Goal: Information Seeking & Learning: Learn about a topic

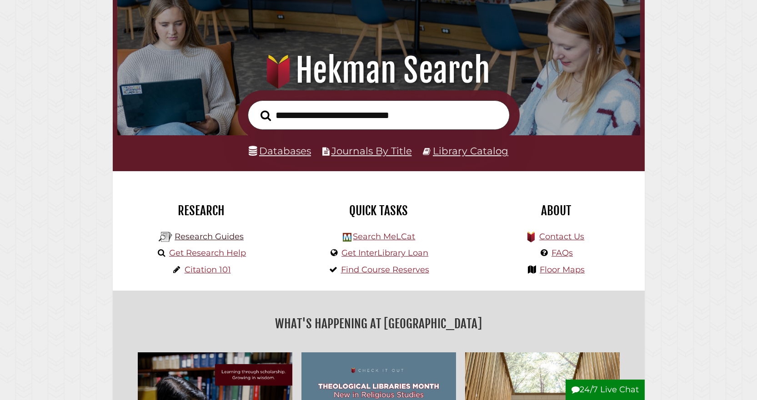
scroll to position [91, 0]
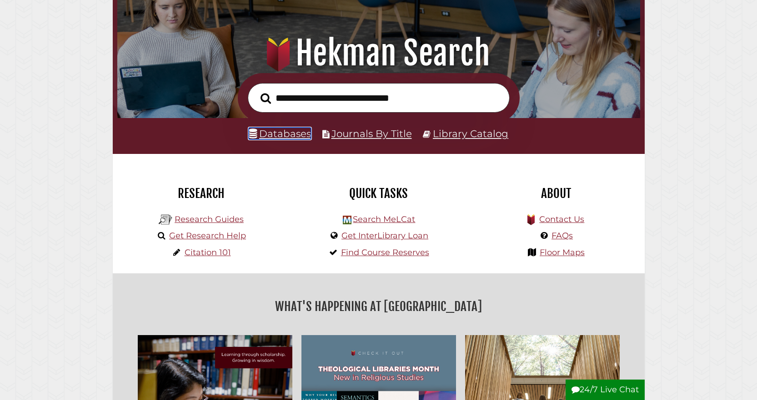
click at [283, 138] on link "Databases" at bounding box center [280, 134] width 62 height 12
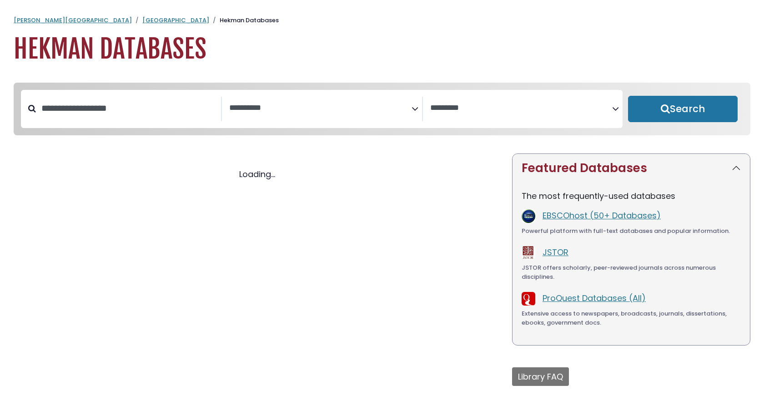
select select "Database Subject Filter"
select select "Database Vendors Filter"
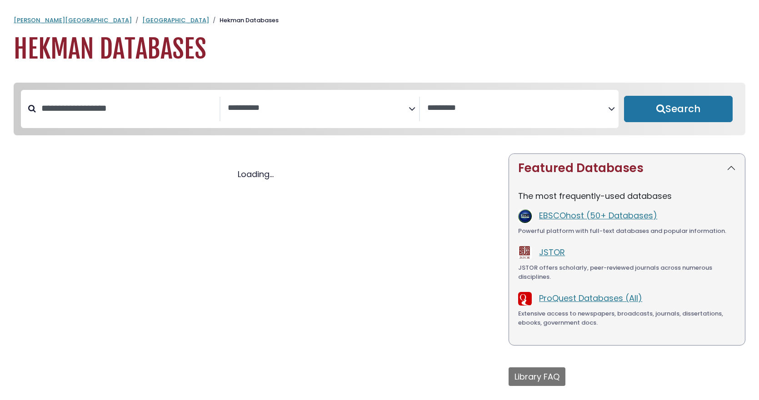
select select "Database Subject Filter"
select select "Database Vendors Filter"
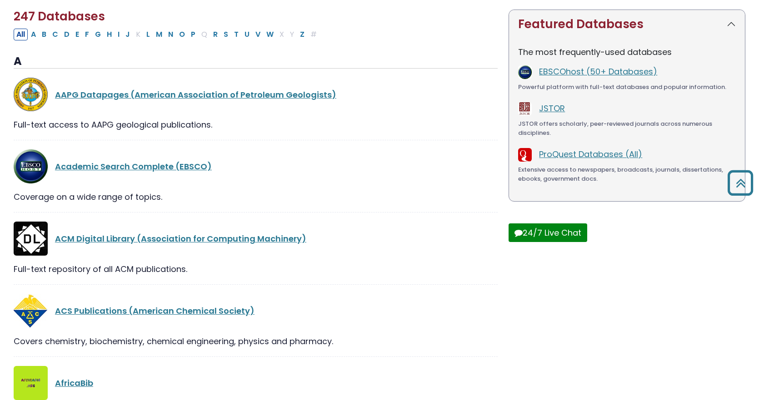
scroll to position [45, 0]
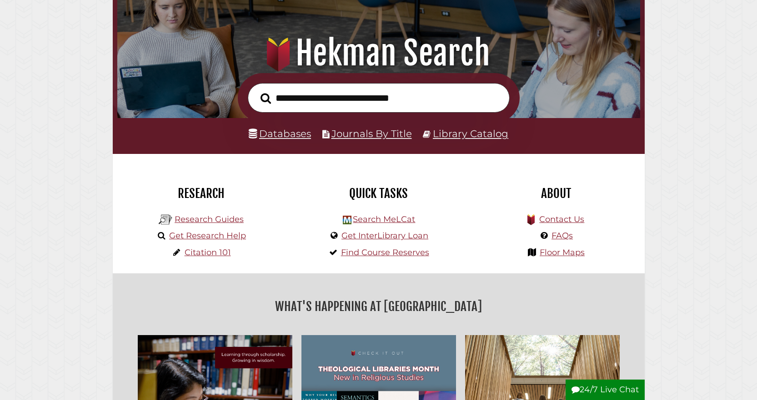
scroll to position [173, 518]
click at [375, 133] on link "Journals By Title" at bounding box center [371, 134] width 80 height 12
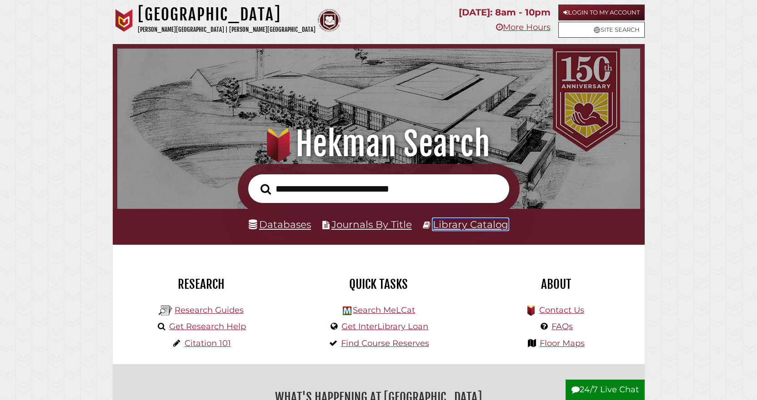
click at [497, 223] on link "Library Catalog" at bounding box center [470, 225] width 75 height 12
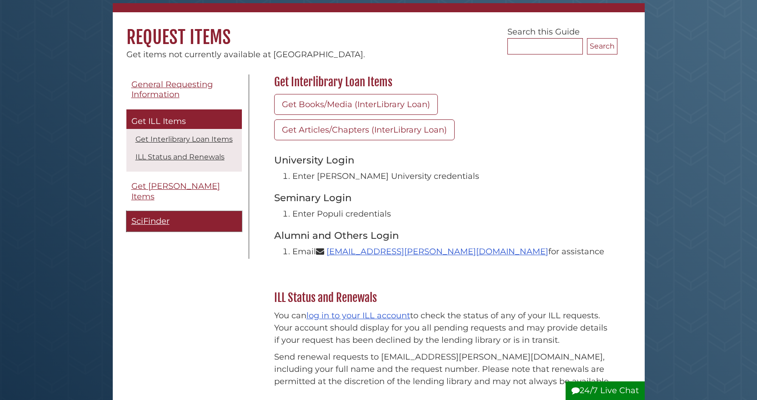
scroll to position [91, 0]
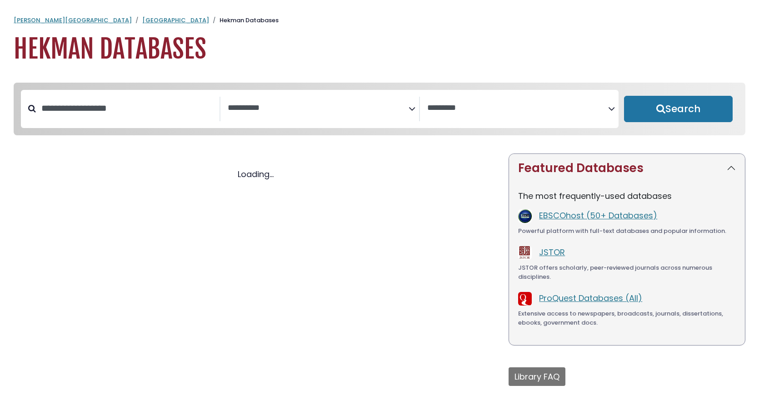
select select "Database Subject Filter"
select select "Database Vendors Filter"
select select "Database Subject Filter"
select select "Database Vendors Filter"
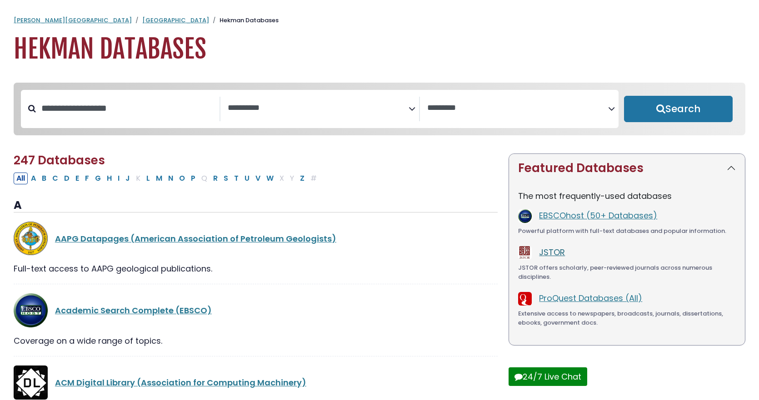
click at [560, 255] on link "JSTOR" at bounding box center [552, 252] width 26 height 11
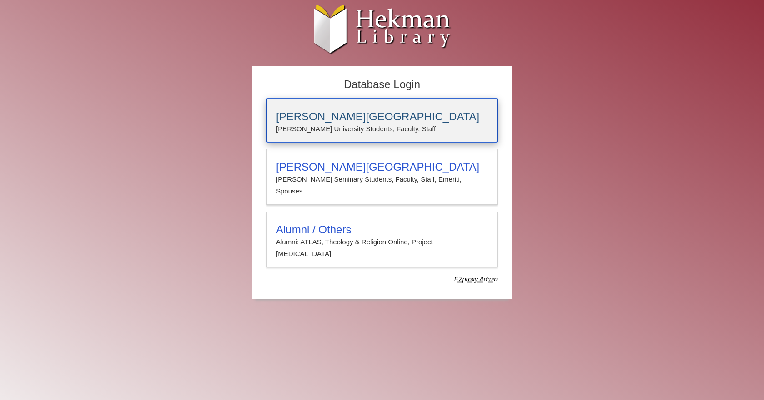
click at [370, 115] on h3 "[PERSON_NAME][GEOGRAPHIC_DATA]" at bounding box center [382, 116] width 212 height 13
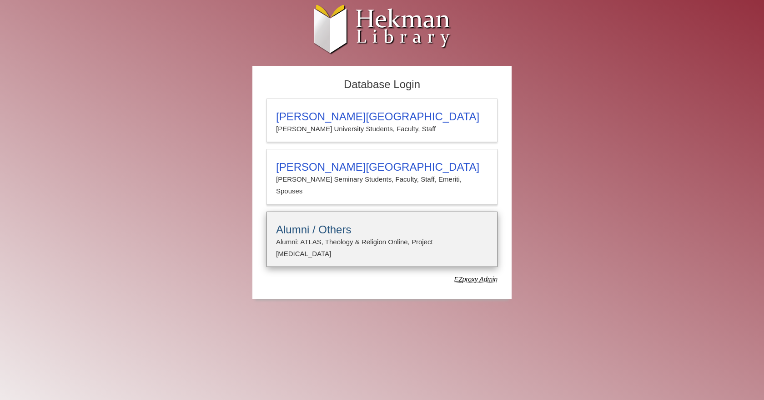
click at [381, 236] on p "Alumni: ATLAS, Theology & Religion Online, Project Muse" at bounding box center [382, 248] width 212 height 24
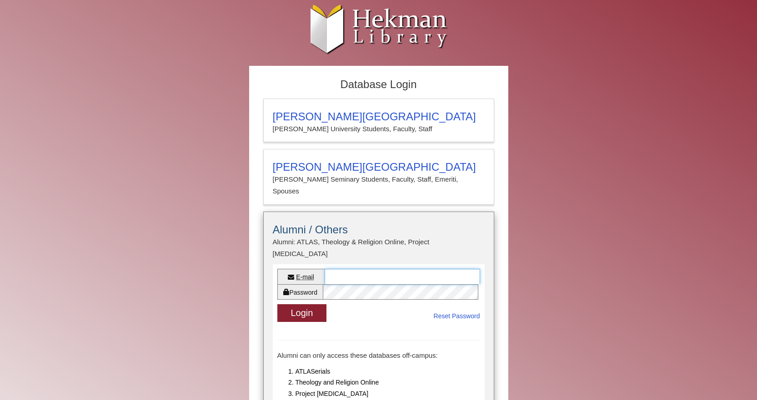
click at [378, 269] on input "E-mail" at bounding box center [402, 276] width 155 height 15
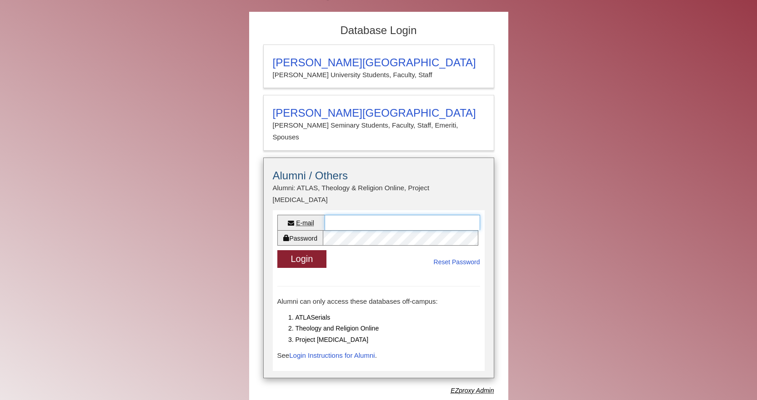
scroll to position [55, 0]
click at [381, 215] on input "E-mail" at bounding box center [402, 222] width 155 height 15
click at [341, 351] on link "Login Instructions for Alumni" at bounding box center [331, 355] width 85 height 8
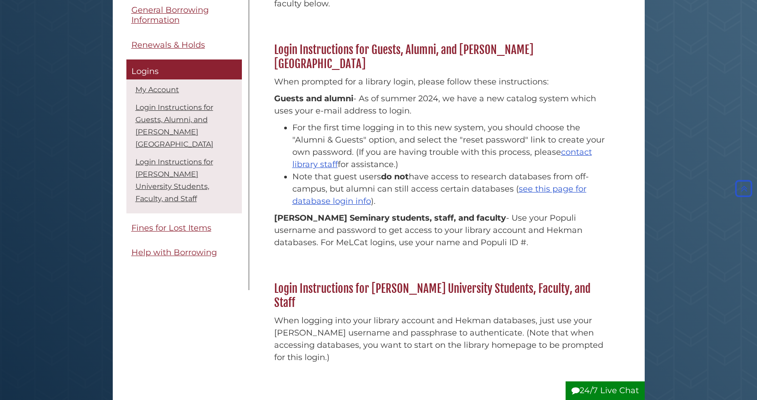
scroll to position [243, 0]
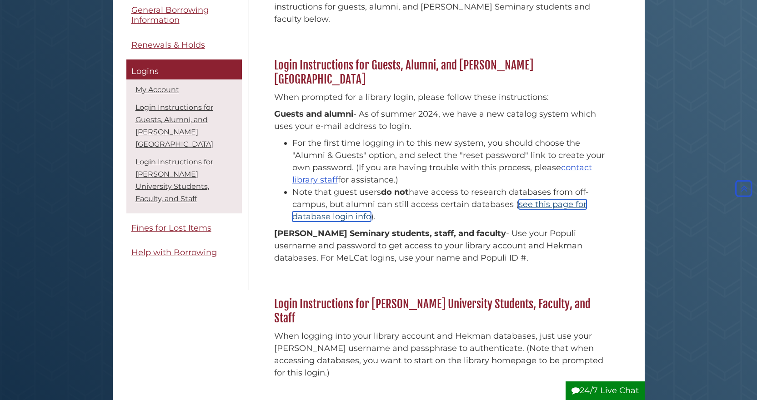
click at [550, 200] on link "see this page for database login info" at bounding box center [439, 211] width 294 height 22
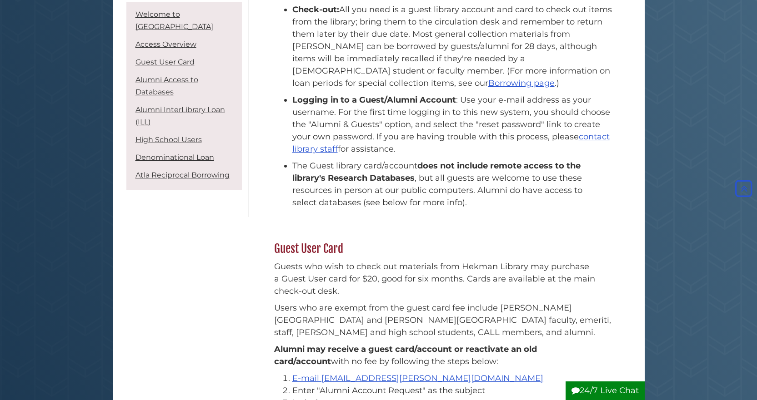
scroll to position [409, 0]
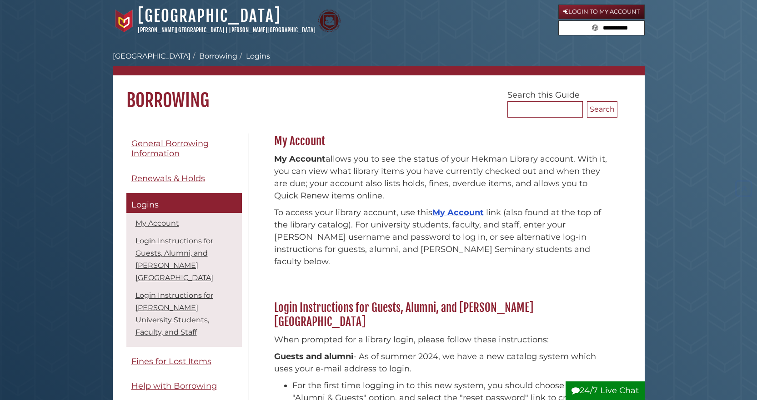
scroll to position [243, 0]
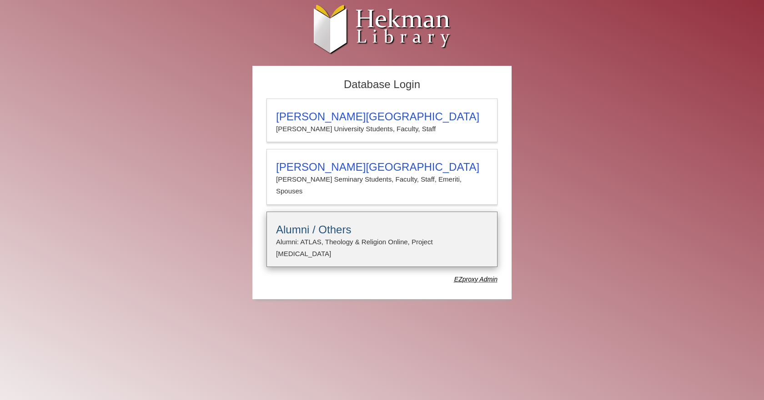
click at [355, 236] on p "Alumni: ATLAS, Theology & Religion Online, Project Muse" at bounding box center [382, 248] width 212 height 24
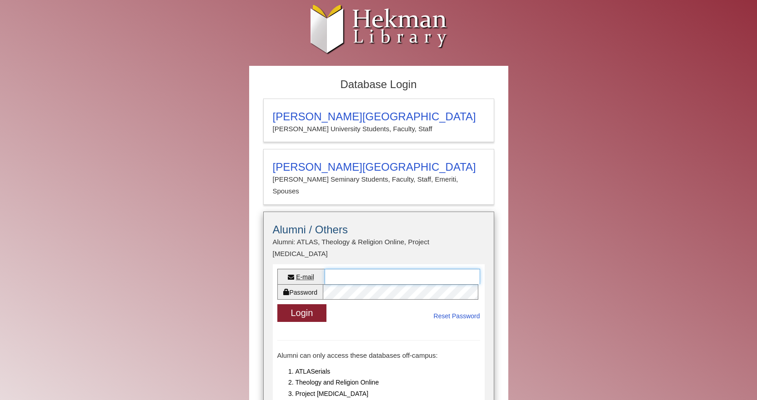
click at [354, 269] on input "E-mail" at bounding box center [402, 276] width 155 height 15
type input "**********"
click at [476, 311] on link "Reset Password" at bounding box center [457, 316] width 46 height 11
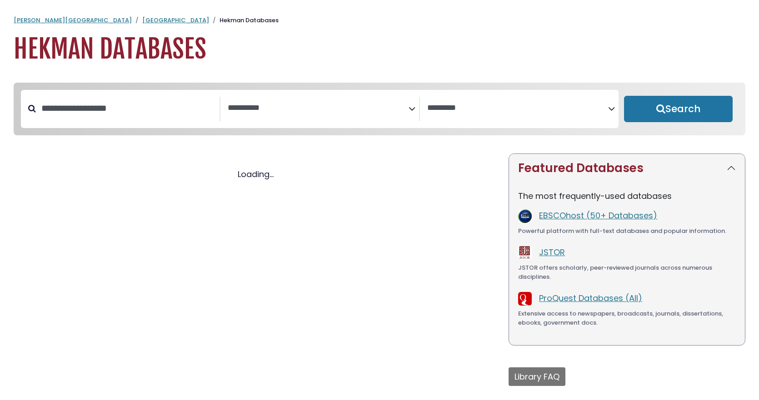
select select "Database Subject Filter"
select select "Database Vendors Filter"
select select "Database Subject Filter"
select select "Database Vendors Filter"
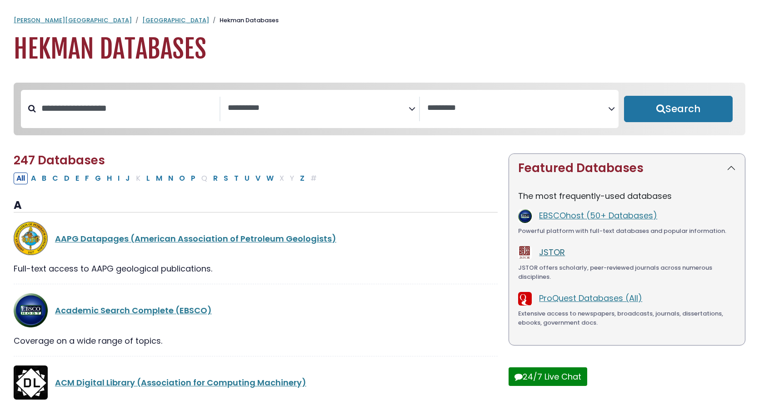
click at [554, 255] on link "JSTOR" at bounding box center [552, 252] width 26 height 11
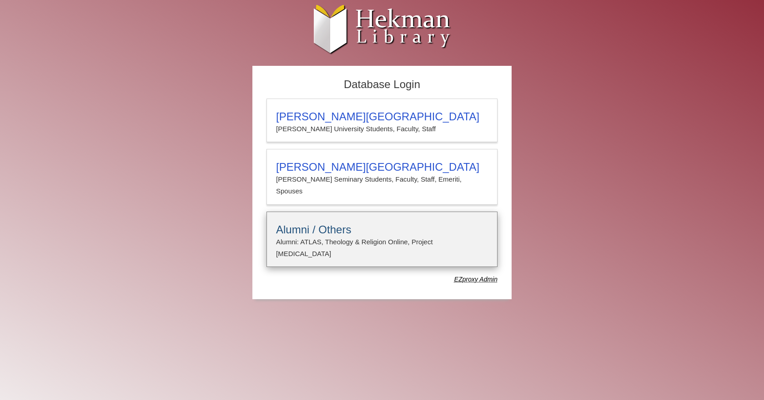
click at [381, 224] on h3 "Alumni / Others" at bounding box center [382, 230] width 212 height 13
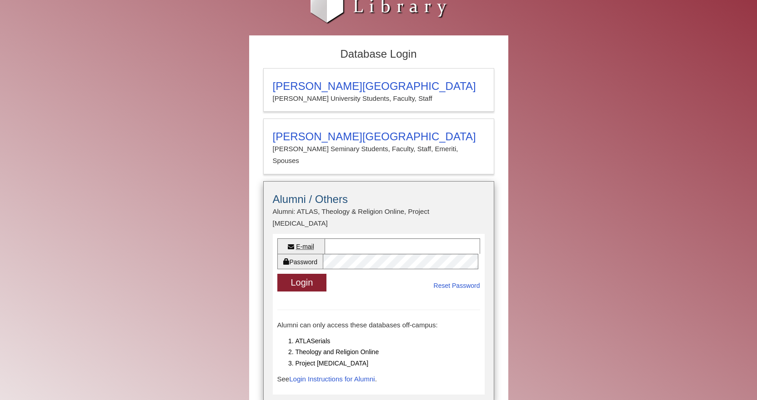
scroll to position [45, 0]
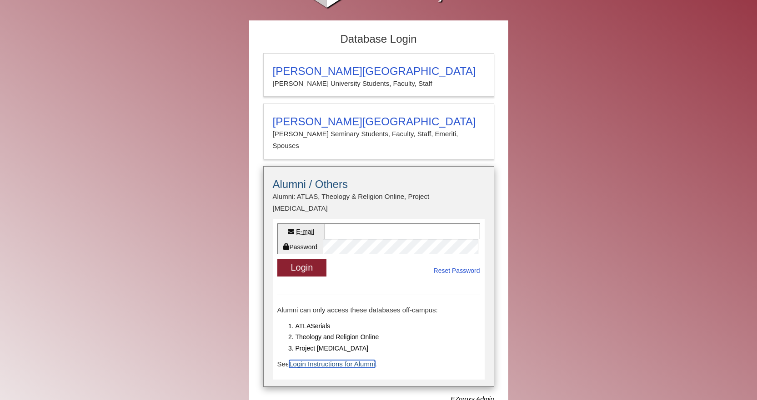
click at [356, 360] on link "Login Instructions for Alumni" at bounding box center [331, 364] width 85 height 8
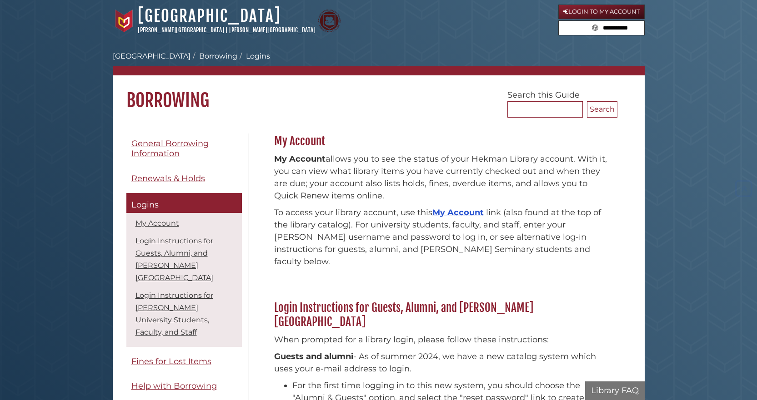
scroll to position [288, 0]
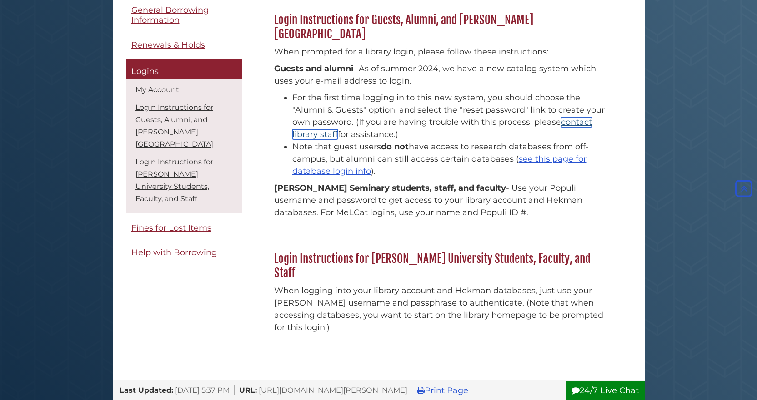
click at [578, 117] on link "contact library staff" at bounding box center [442, 128] width 300 height 22
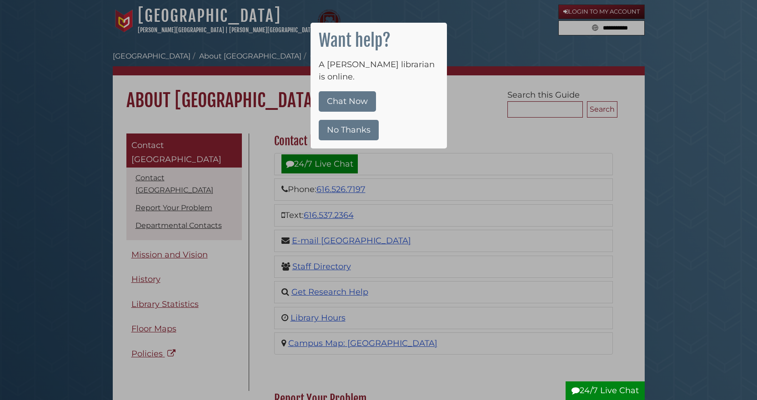
click at [362, 120] on button "No Thanks" at bounding box center [349, 130] width 60 height 20
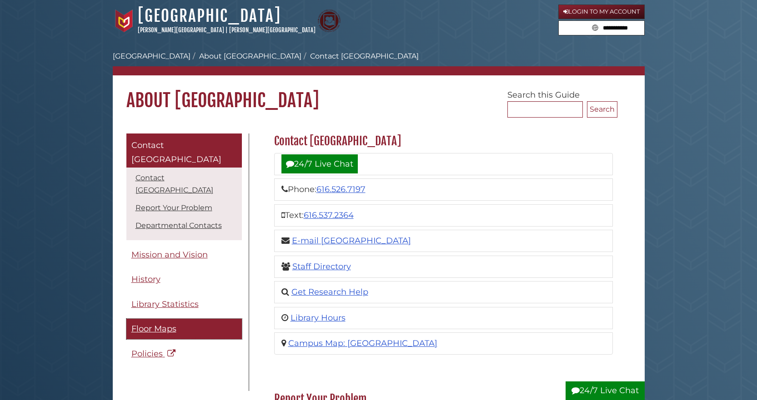
click at [148, 324] on span "Floor Maps" at bounding box center [153, 329] width 45 height 10
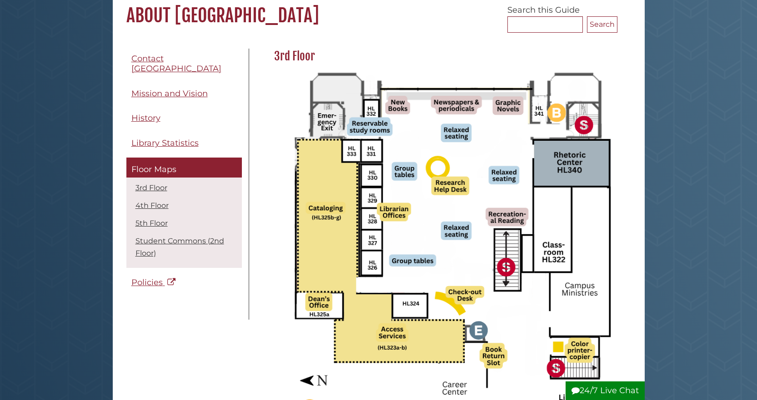
scroll to position [91, 0]
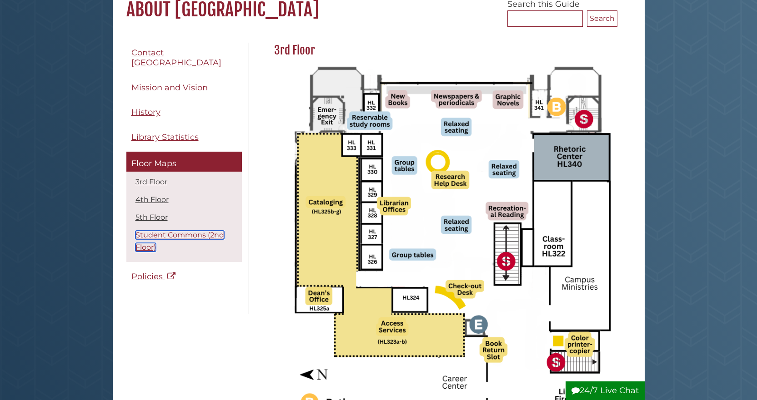
click at [172, 231] on link "Student Commons (2nd Floor)" at bounding box center [179, 241] width 89 height 21
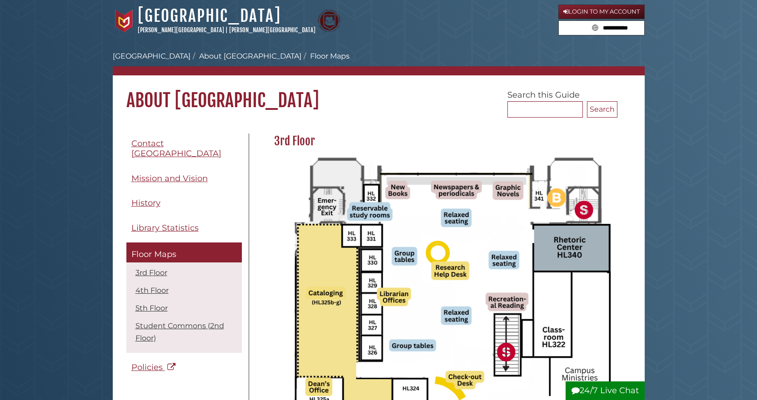
click at [160, 169] on link "Mission and Vision" at bounding box center [183, 179] width 115 height 20
